Goal: Task Accomplishment & Management: Manage account settings

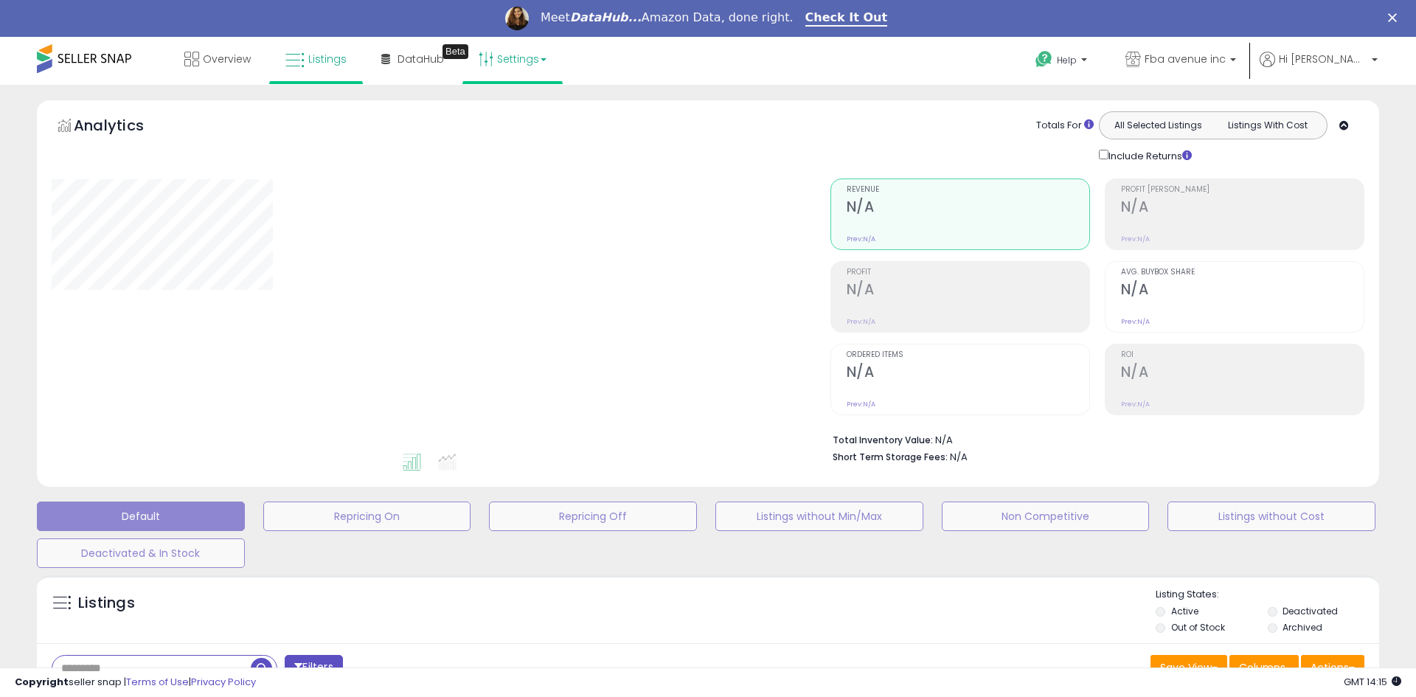
click at [529, 60] on link "Settings" at bounding box center [512, 59] width 90 height 44
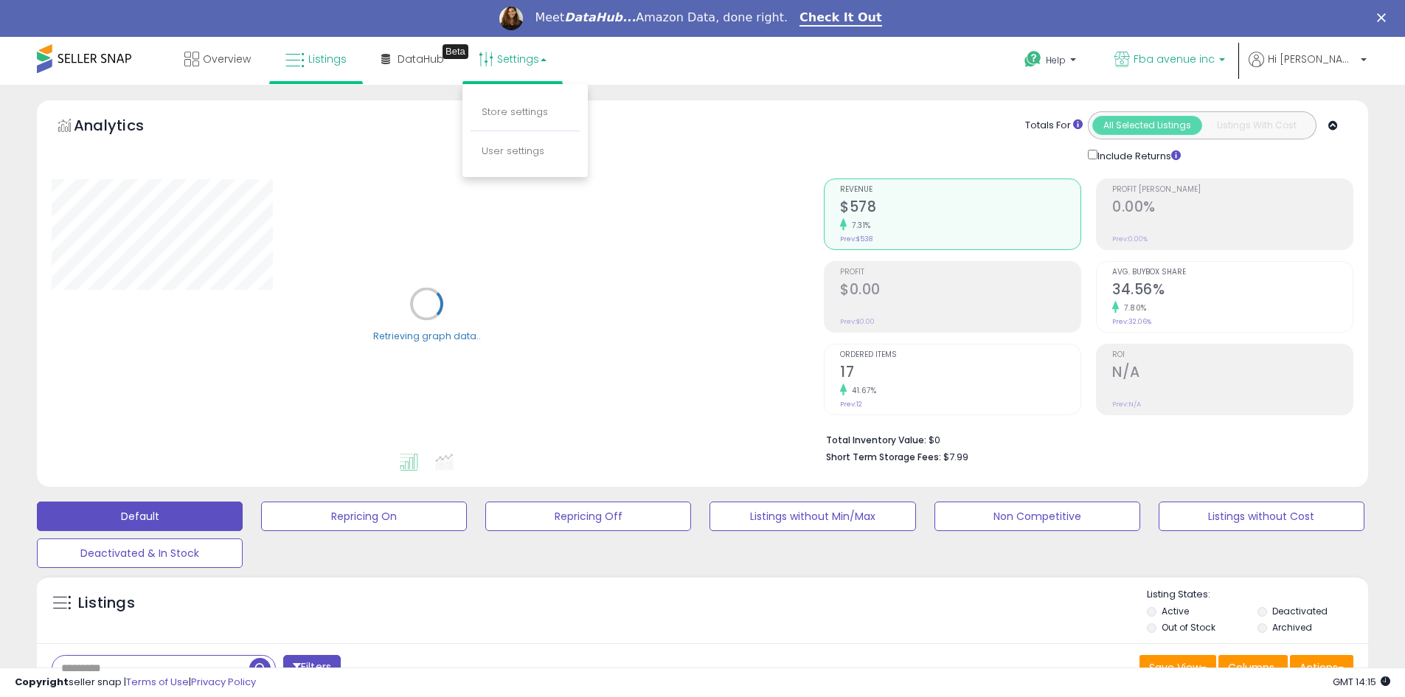
click at [1214, 67] on p "Fba avenue inc" at bounding box center [1169, 61] width 111 height 18
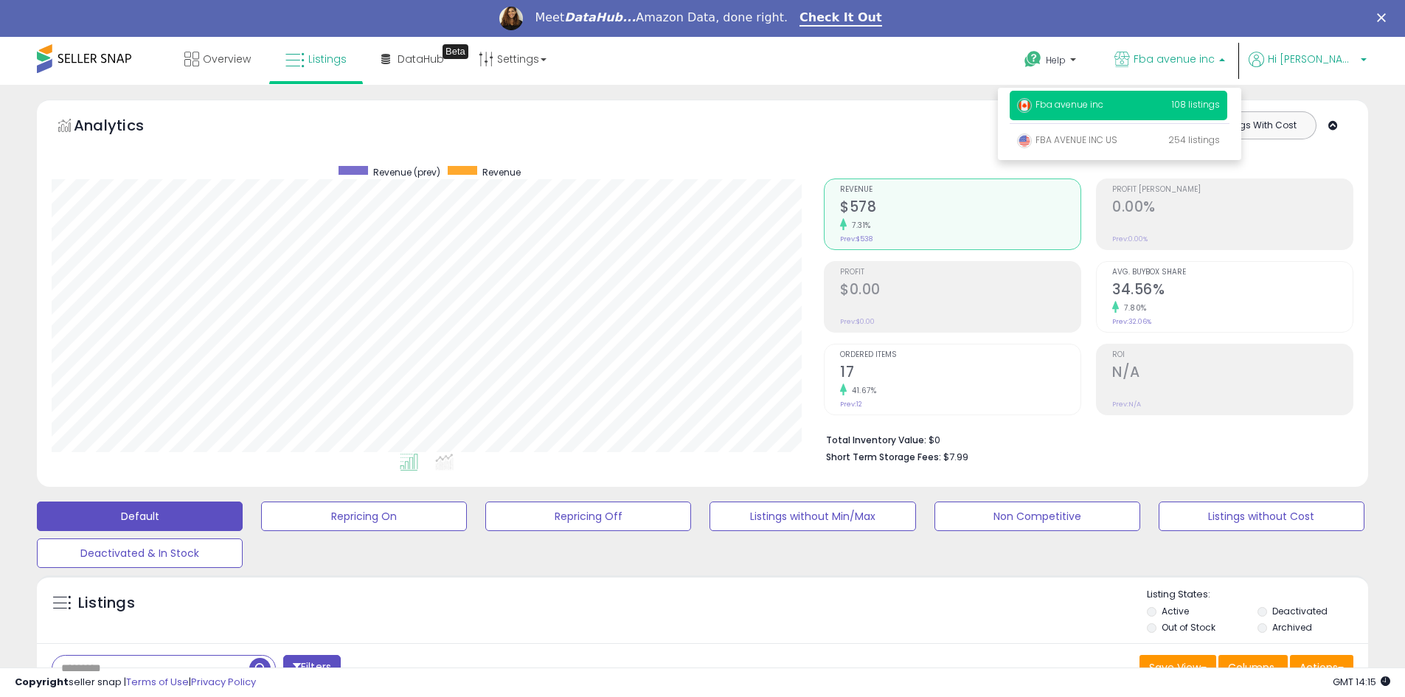
scroll to position [302, 772]
click at [1356, 52] on span "Hi [PERSON_NAME]" at bounding box center [1311, 59] width 88 height 15
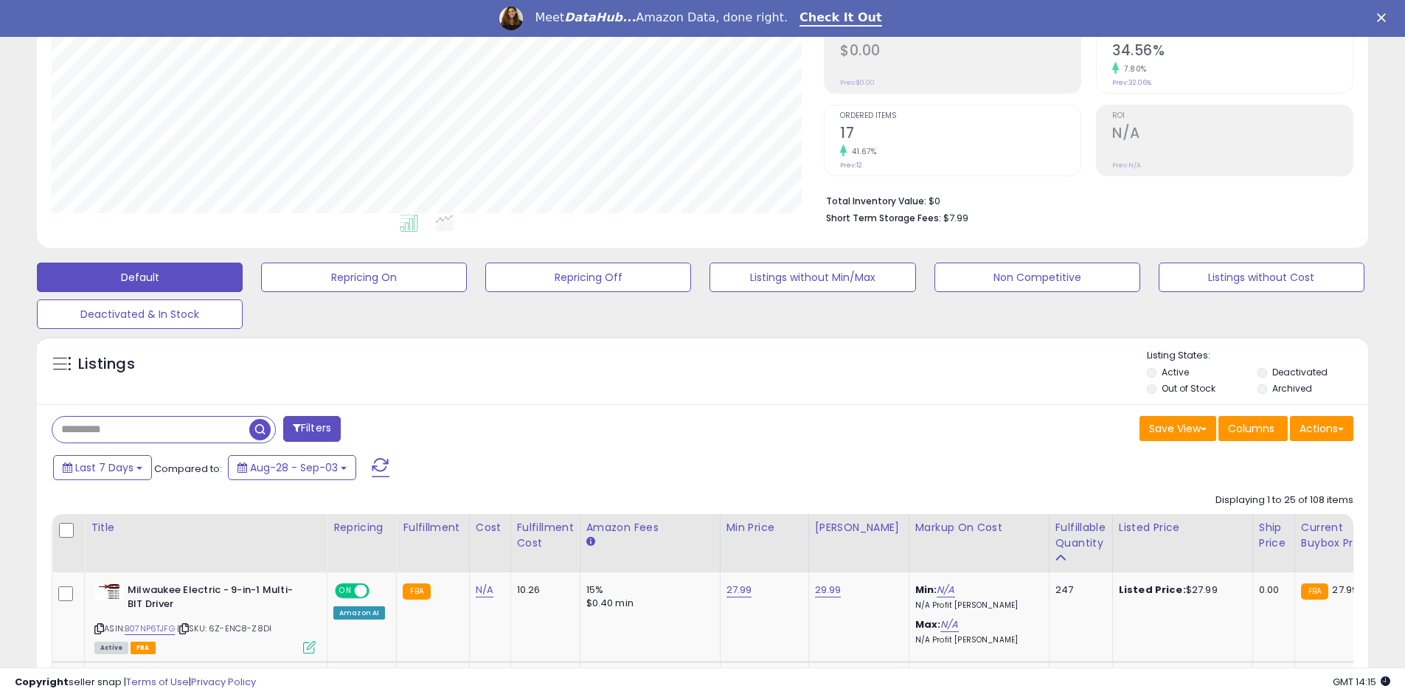
scroll to position [0, 0]
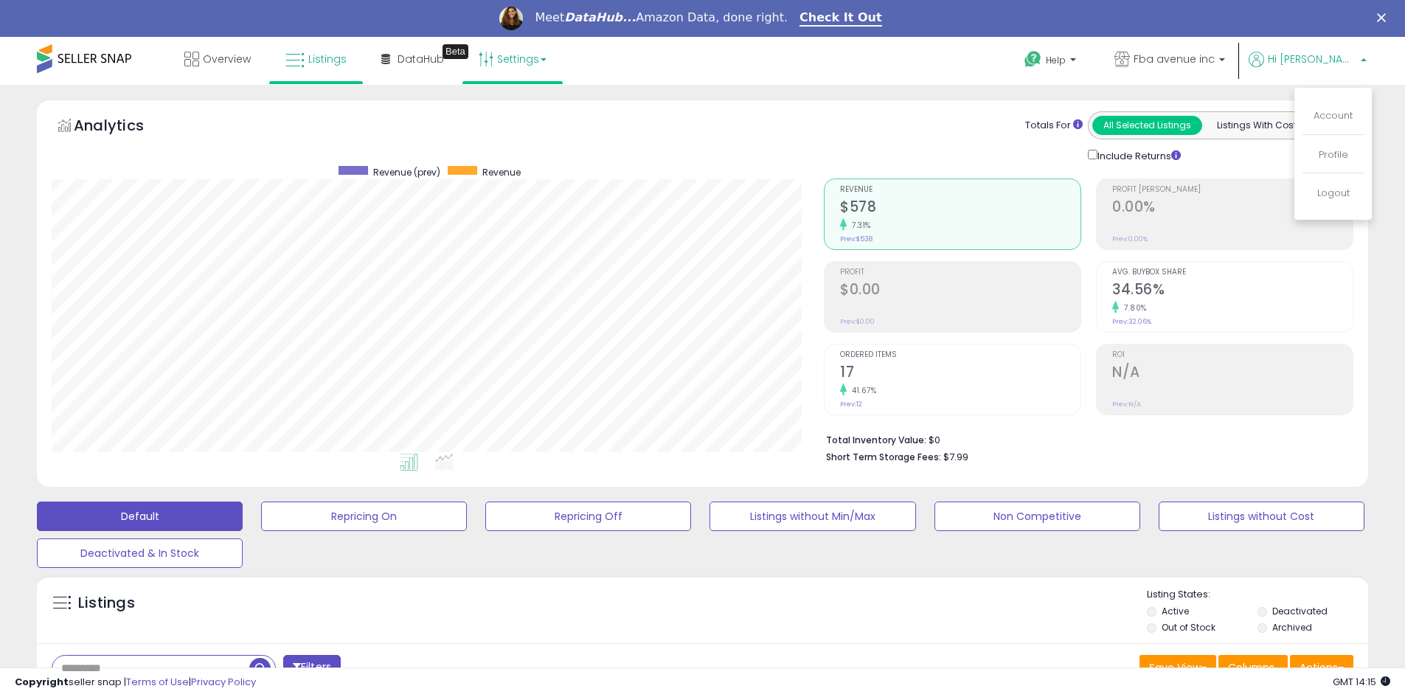
click at [480, 62] on icon at bounding box center [485, 59] width 15 height 15
click at [227, 67] on link "Overview" at bounding box center [217, 59] width 88 height 44
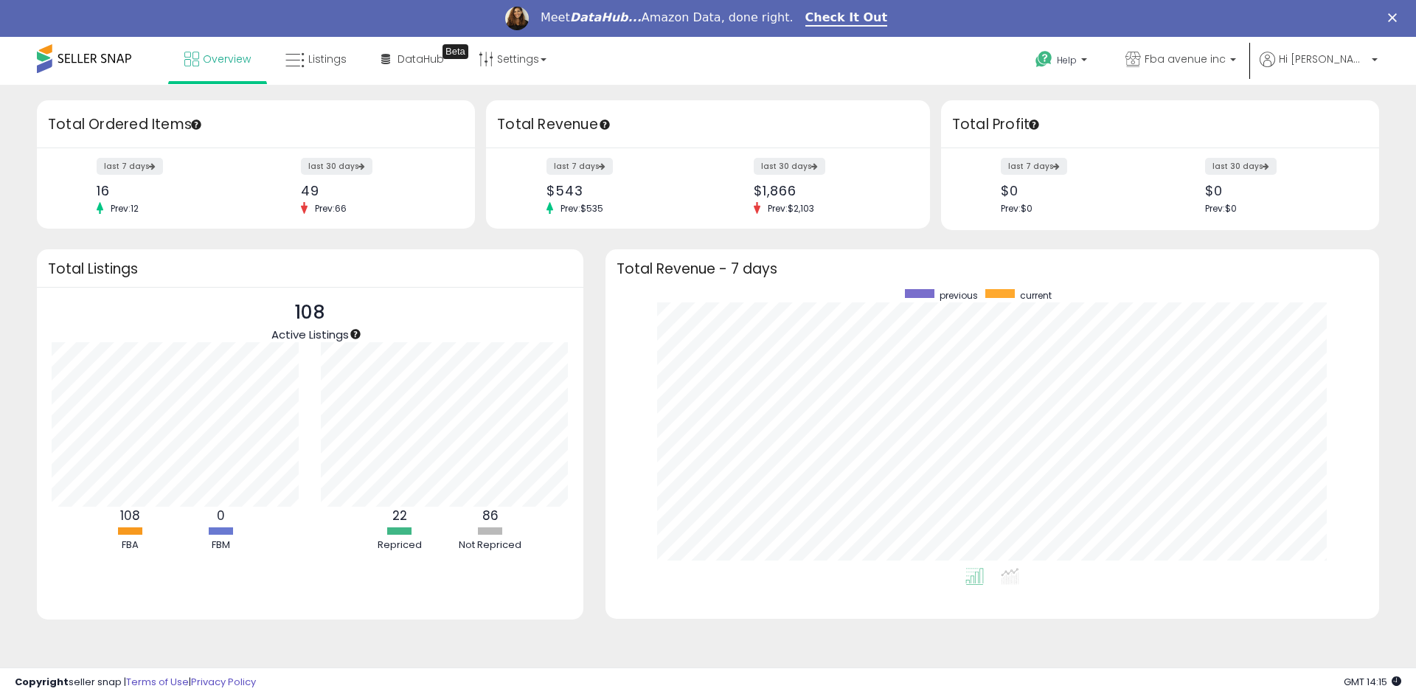
scroll to position [279, 744]
click at [519, 52] on link "Settings" at bounding box center [512, 59] width 90 height 44
click at [507, 150] on link "User settings" at bounding box center [512, 151] width 63 height 14
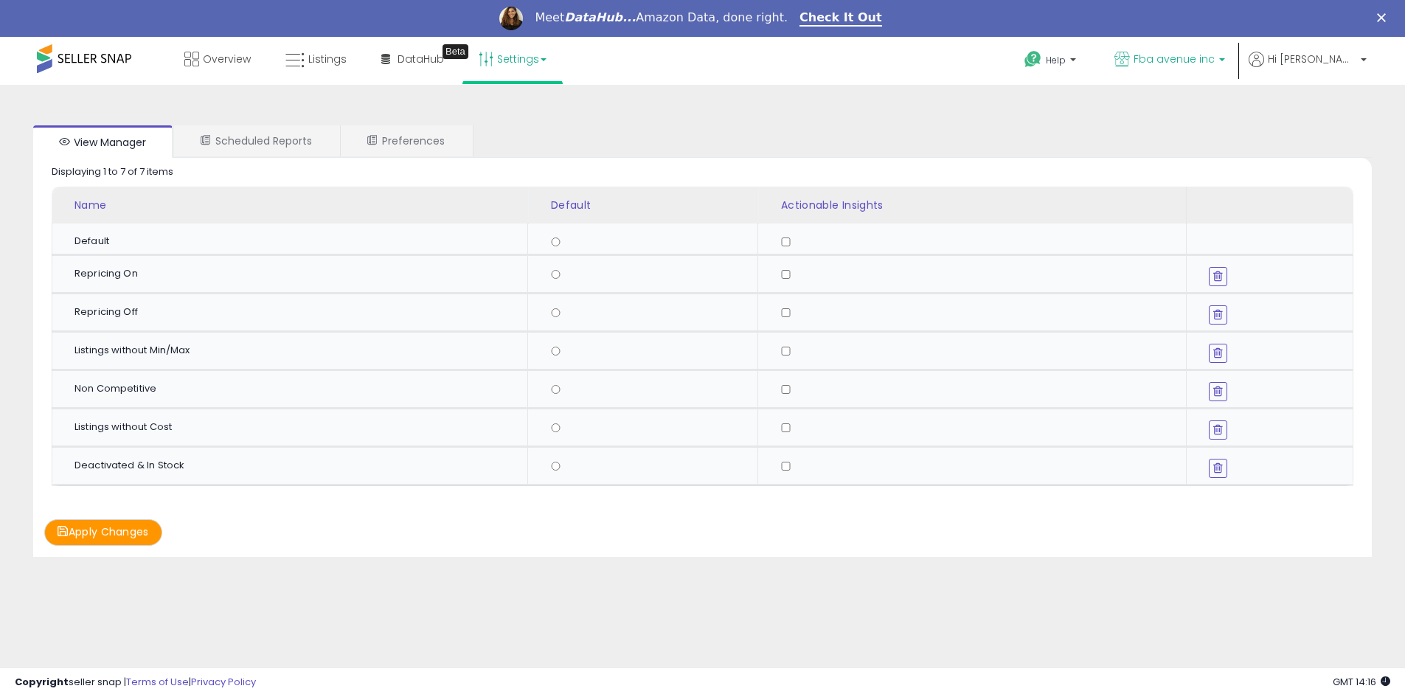
click at [1225, 68] on b at bounding box center [1222, 63] width 6 height 10
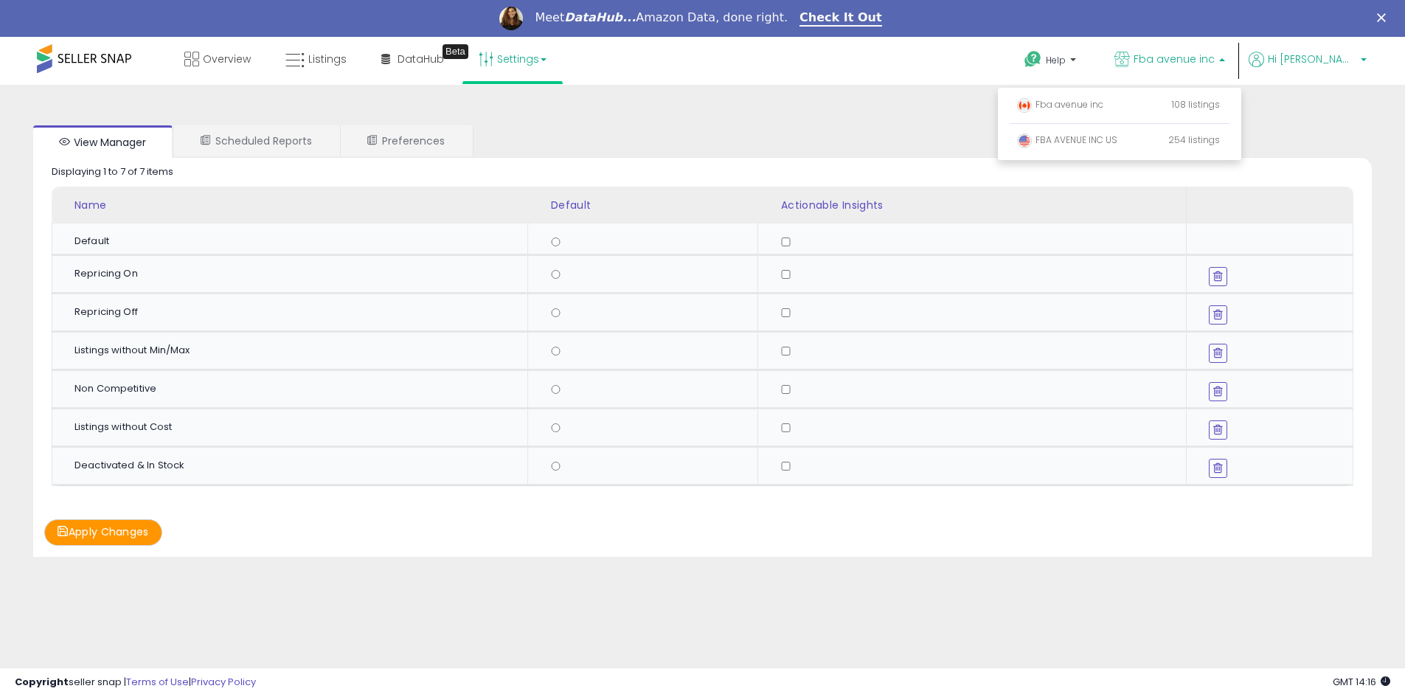
click at [1264, 59] on icon at bounding box center [1255, 59] width 15 height 15
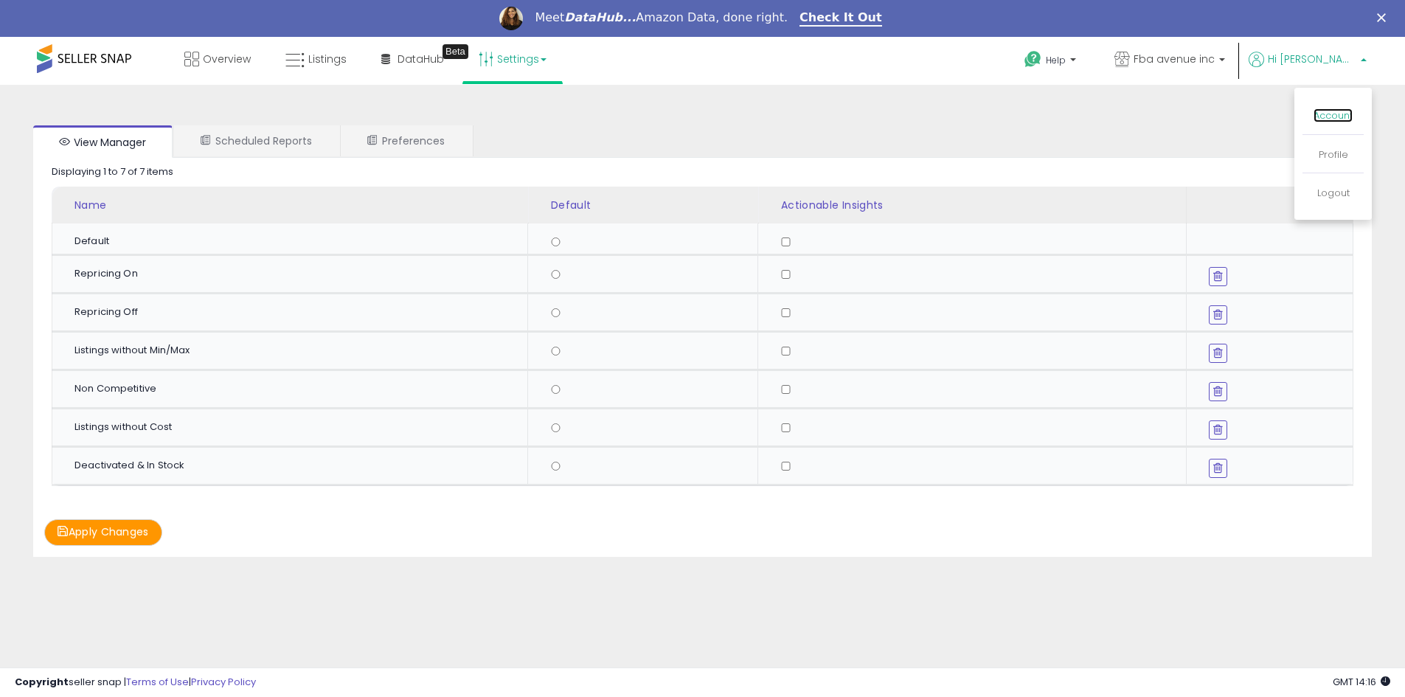
click at [1344, 111] on link "Account" at bounding box center [1332, 115] width 39 height 14
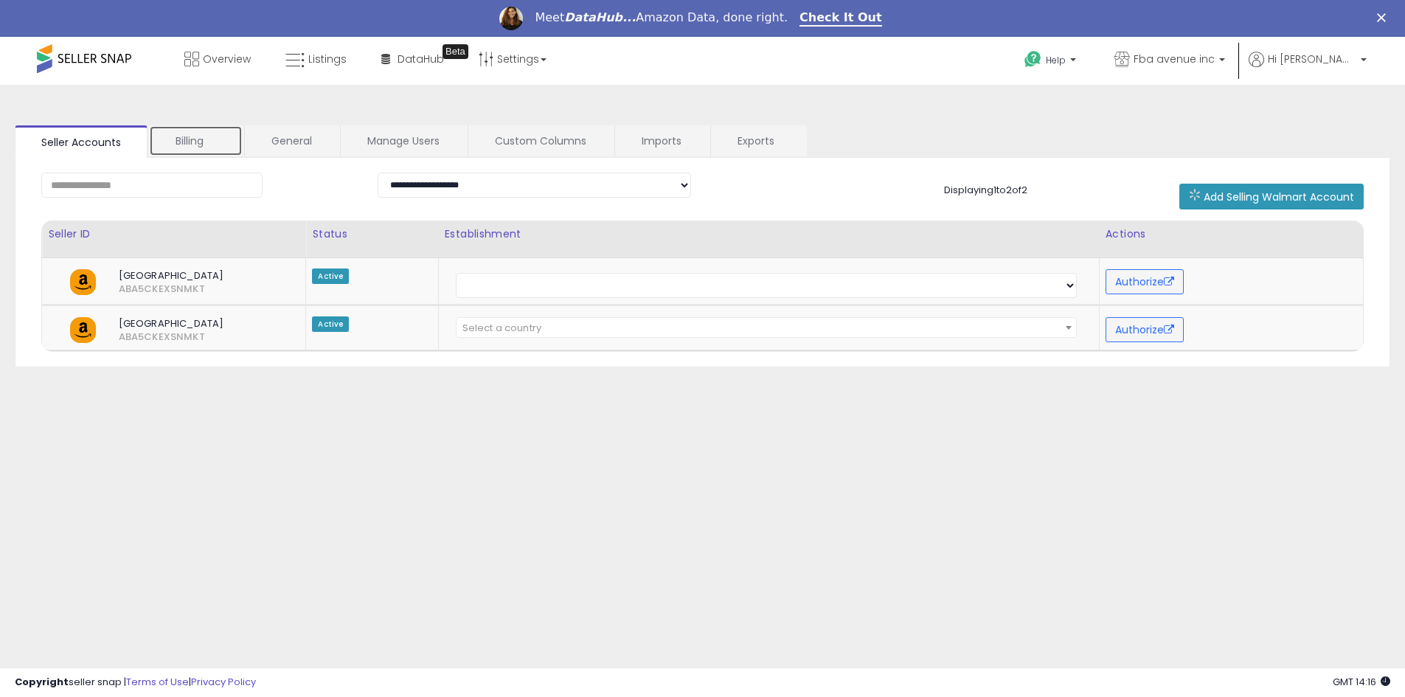
drag, startPoint x: 202, startPoint y: 147, endPoint x: 209, endPoint y: 153, distance: 9.9
click at [202, 147] on link "Billing" at bounding box center [196, 140] width 94 height 31
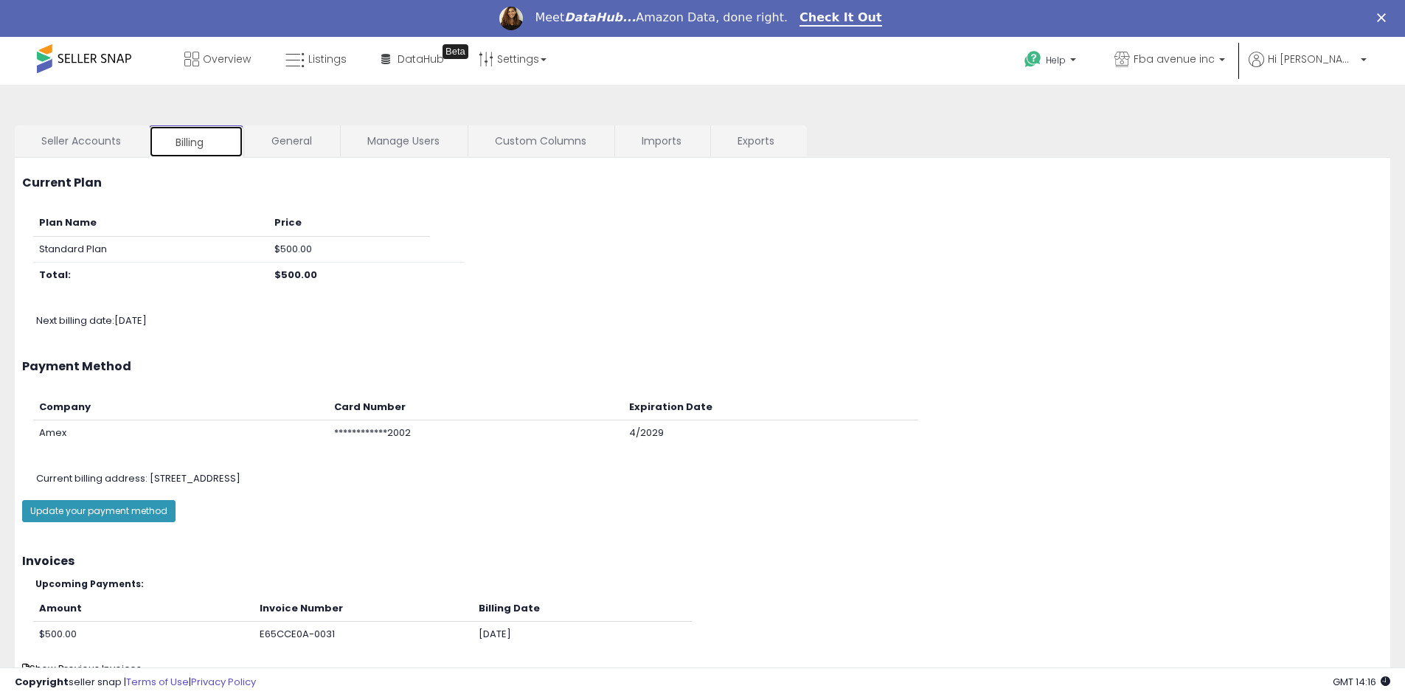
scroll to position [60, 0]
